Goal: Find specific page/section: Find specific page/section

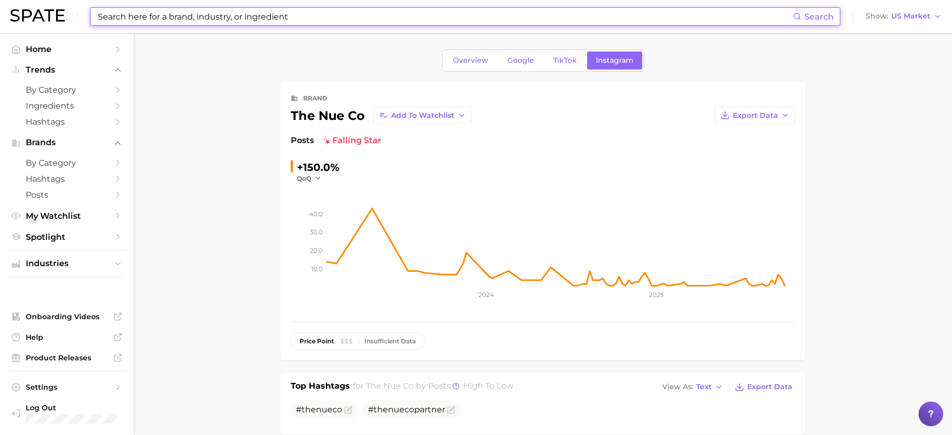
click at [357, 14] on input at bounding box center [445, 17] width 697 height 18
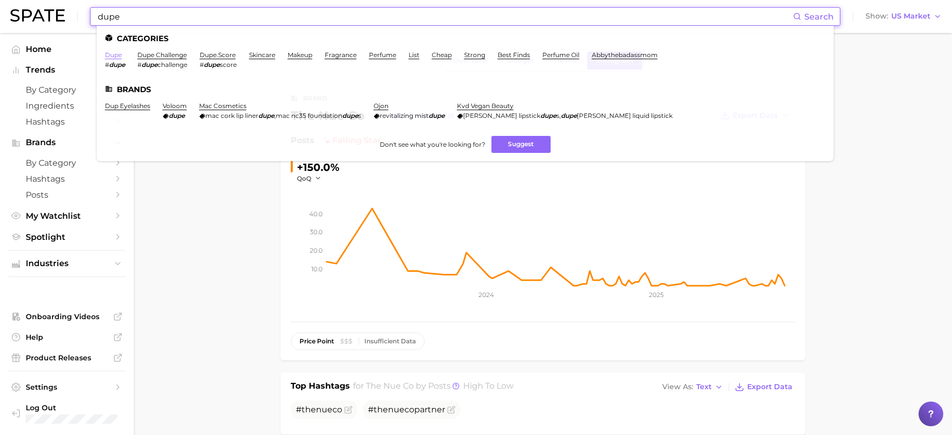
type input "dupe"
click at [110, 56] on link "dupe" at bounding box center [113, 55] width 17 height 8
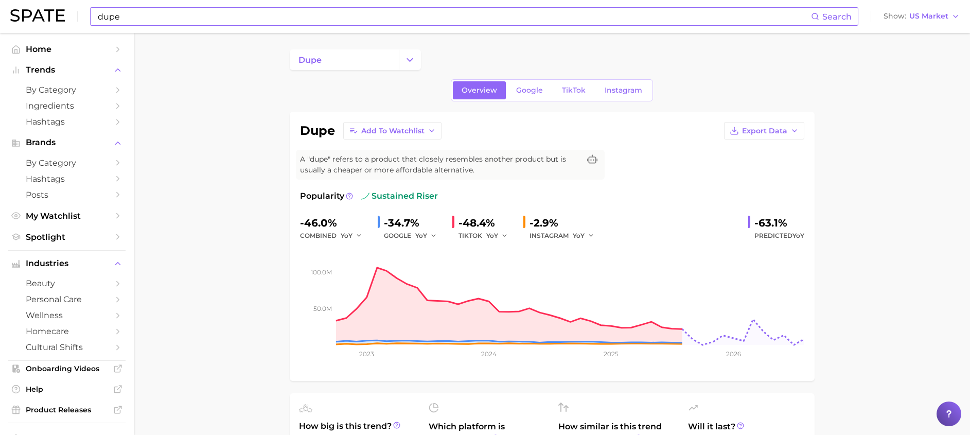
click at [138, 16] on input "dupe" at bounding box center [454, 17] width 715 height 18
type input "d"
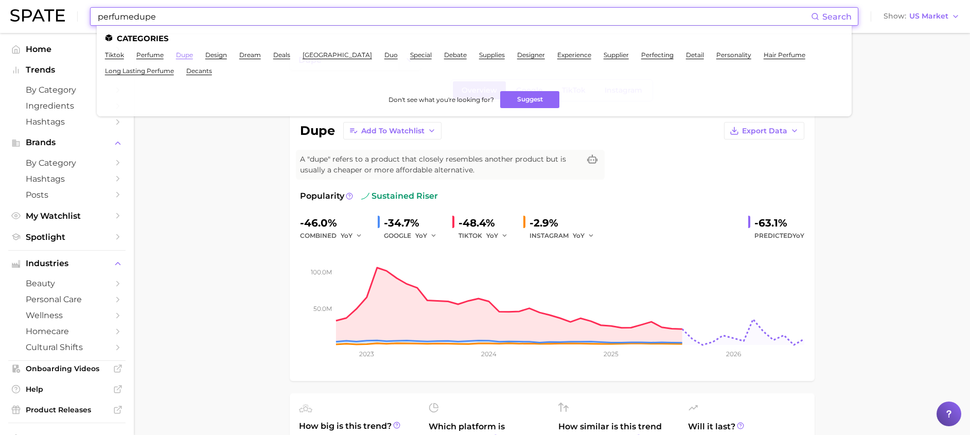
type input "perfumedupe"
click at [183, 54] on link "dupe" at bounding box center [184, 55] width 17 height 8
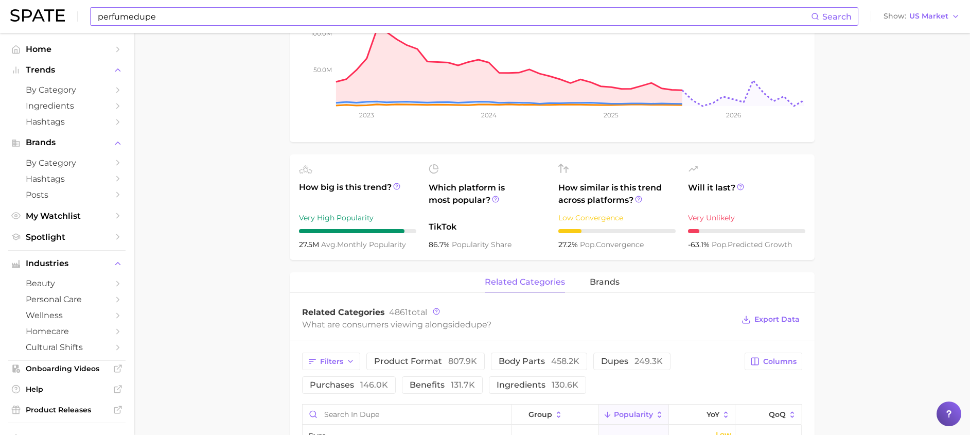
scroll to position [257, 0]
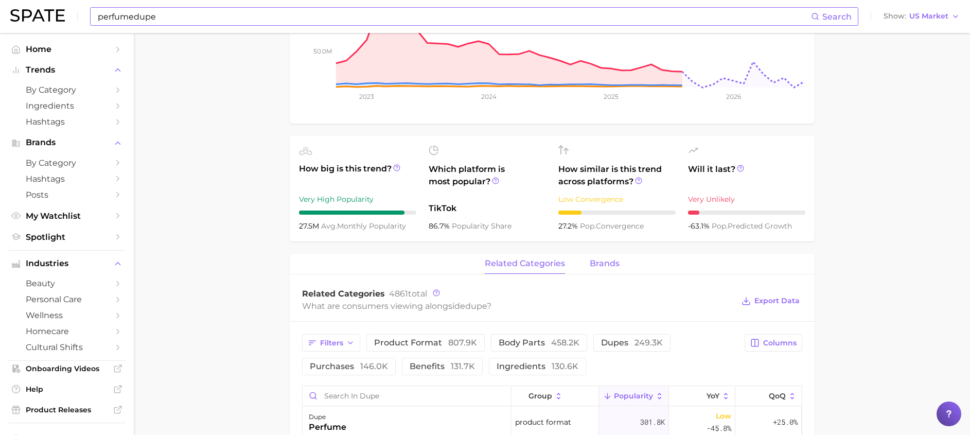
click at [602, 261] on span "brands" at bounding box center [605, 263] width 30 height 9
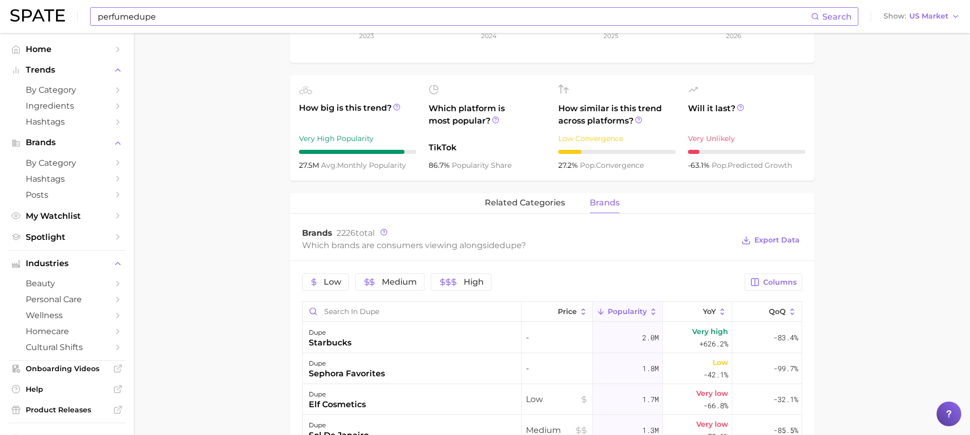
scroll to position [412, 0]
